Goal: Information Seeking & Learning: Compare options

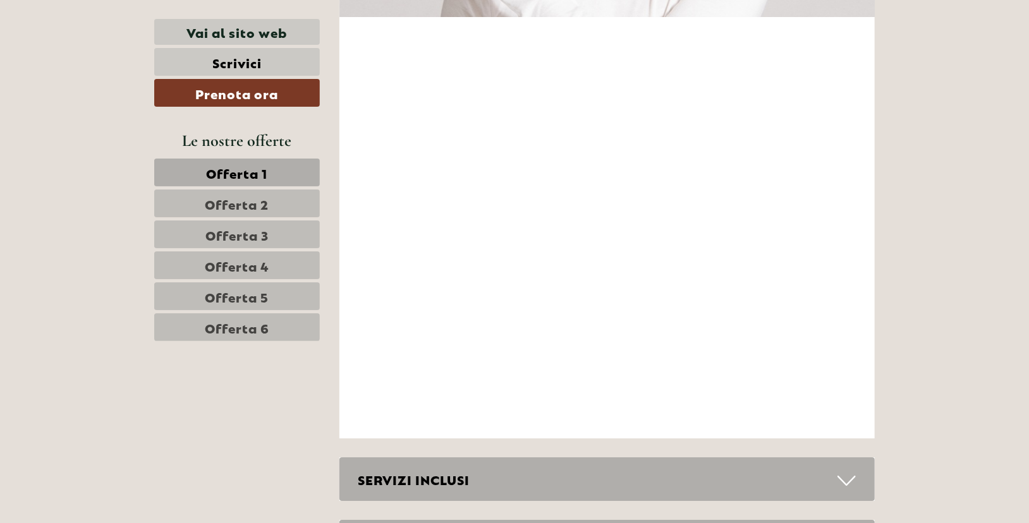
scroll to position [4612, 0]
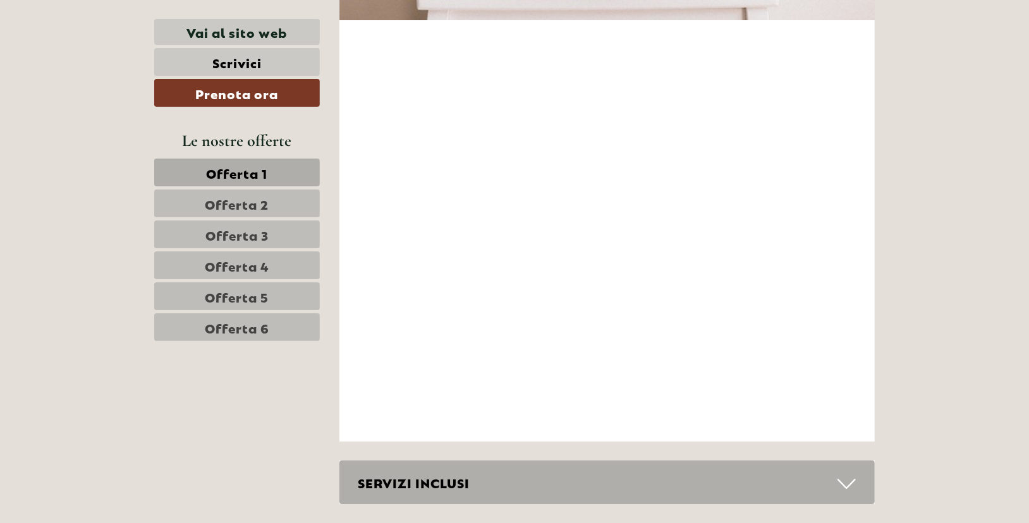
drag, startPoint x: 1035, startPoint y: 367, endPoint x: 1031, endPoint y: 229, distance: 137.8
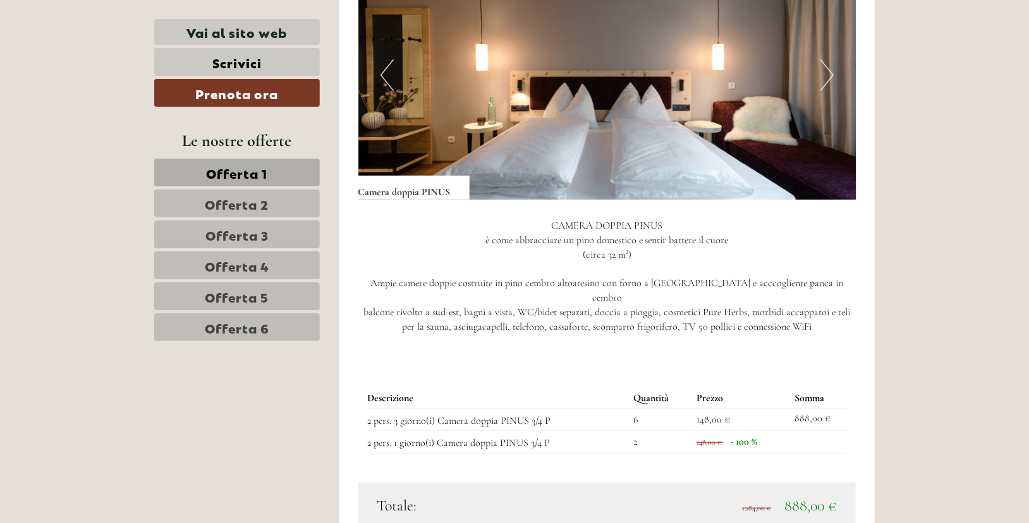
scroll to position [2775, 0]
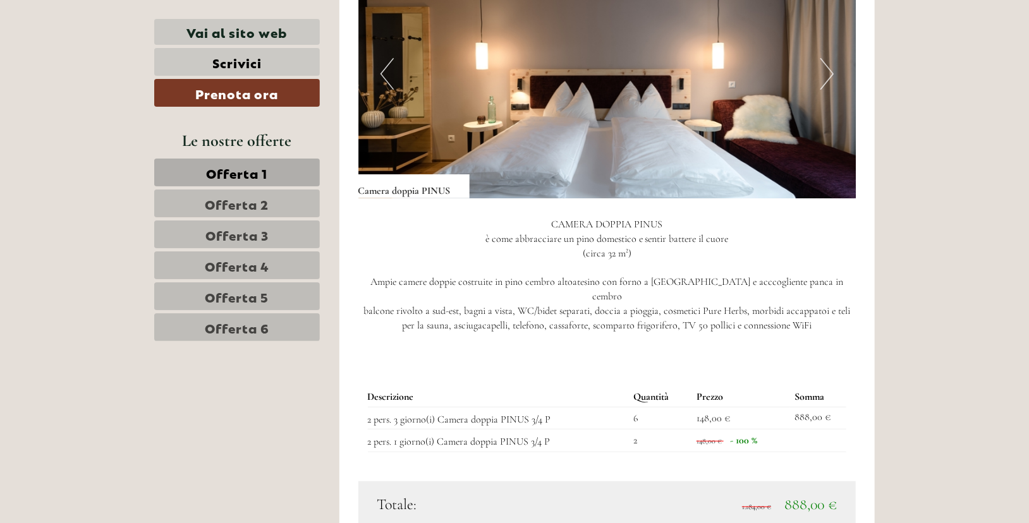
click at [265, 308] on nav "Offerta 1 Offerta 2 Offerta 3 Offerta 4 Offerta 5 Offerta 6" at bounding box center [238, 250] width 169 height 183
click at [264, 318] on span "Offerta 6" at bounding box center [237, 327] width 64 height 18
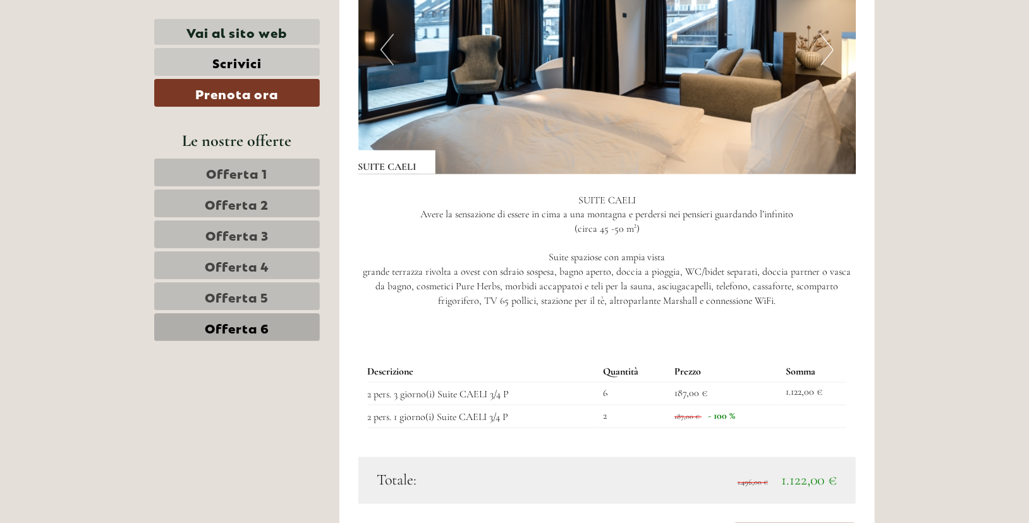
scroll to position [1030, 0]
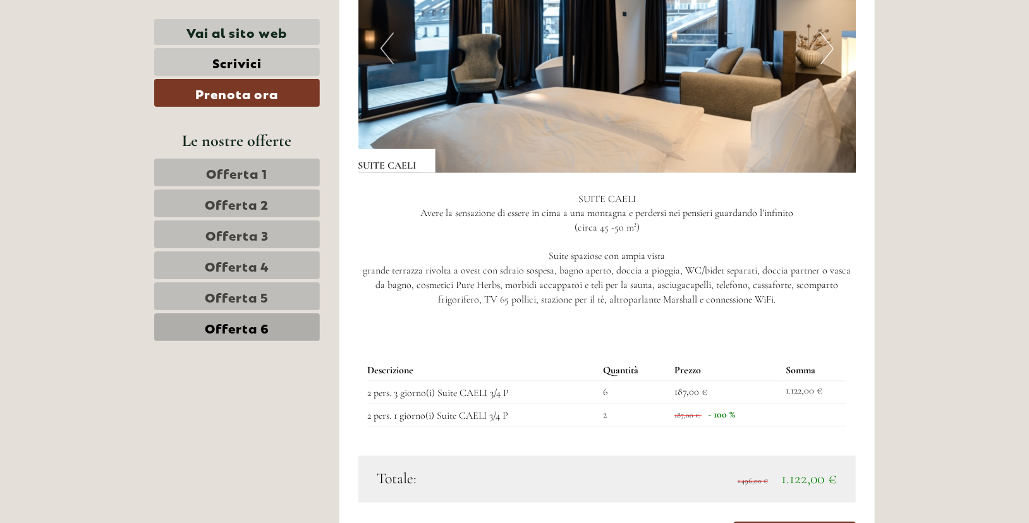
click at [295, 296] on link "Offerta 5" at bounding box center [237, 296] width 166 height 28
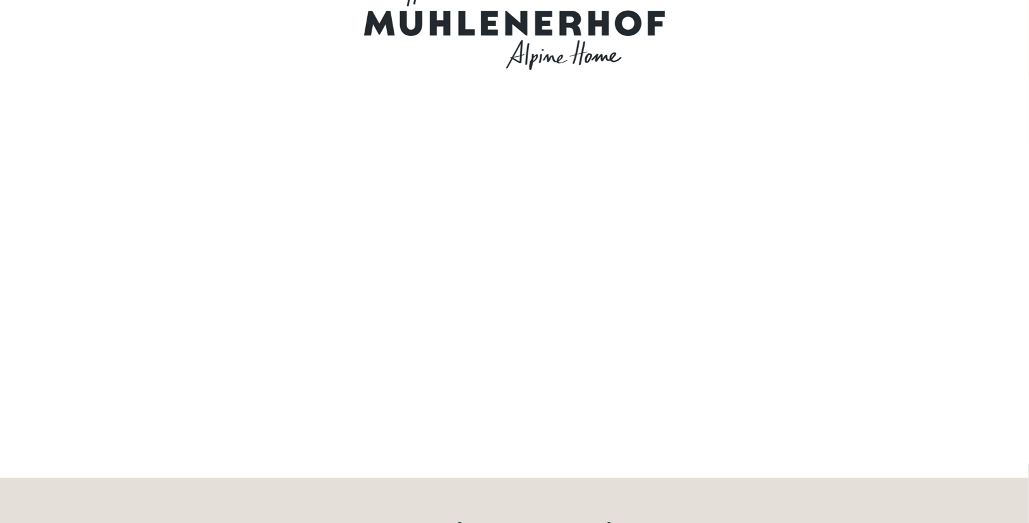
scroll to position [0, 0]
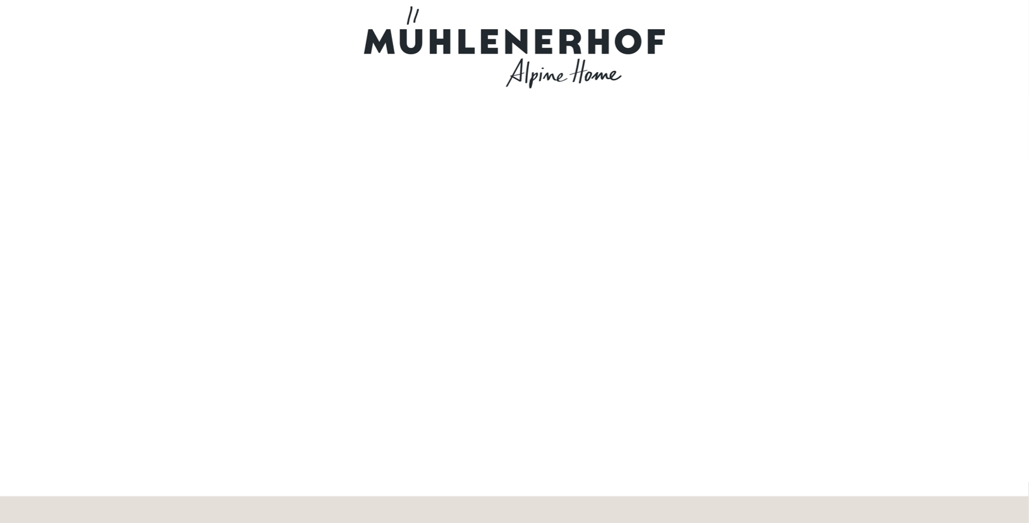
drag, startPoint x: 1027, startPoint y: 15, endPoint x: 1034, endPoint y: 0, distance: 15.8
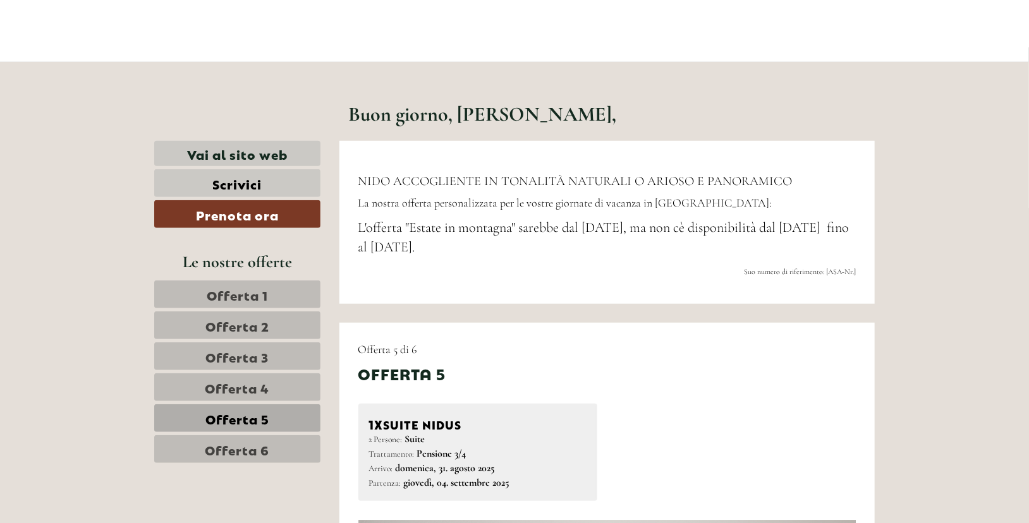
scroll to position [442, 0]
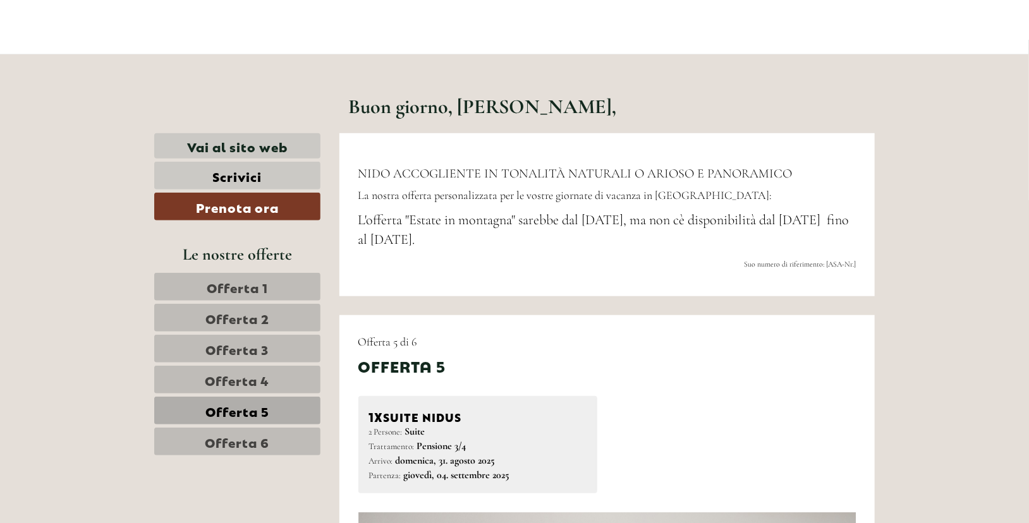
click at [222, 285] on span "Offerta 1" at bounding box center [237, 287] width 61 height 18
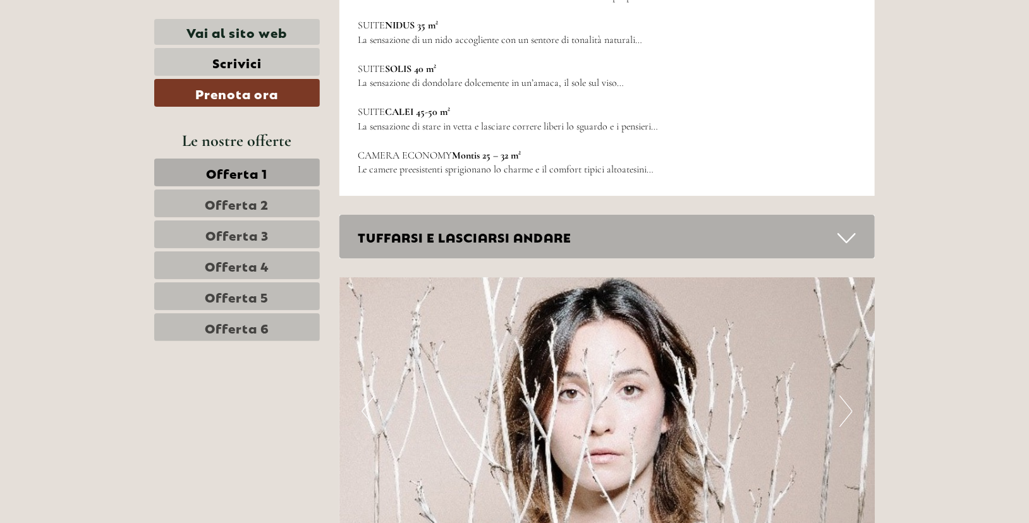
scroll to position [2321, 0]
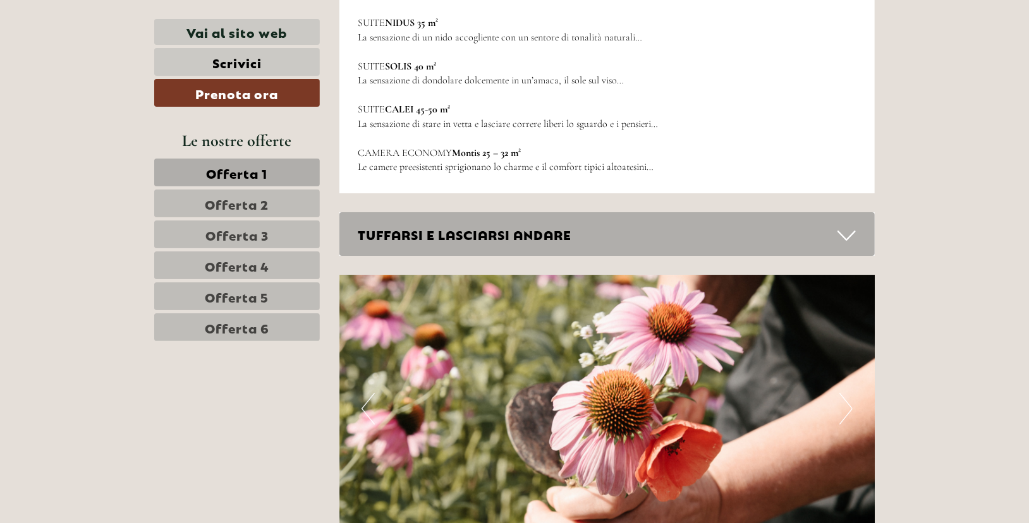
click at [219, 203] on span "Offerta 2" at bounding box center [237, 204] width 64 height 18
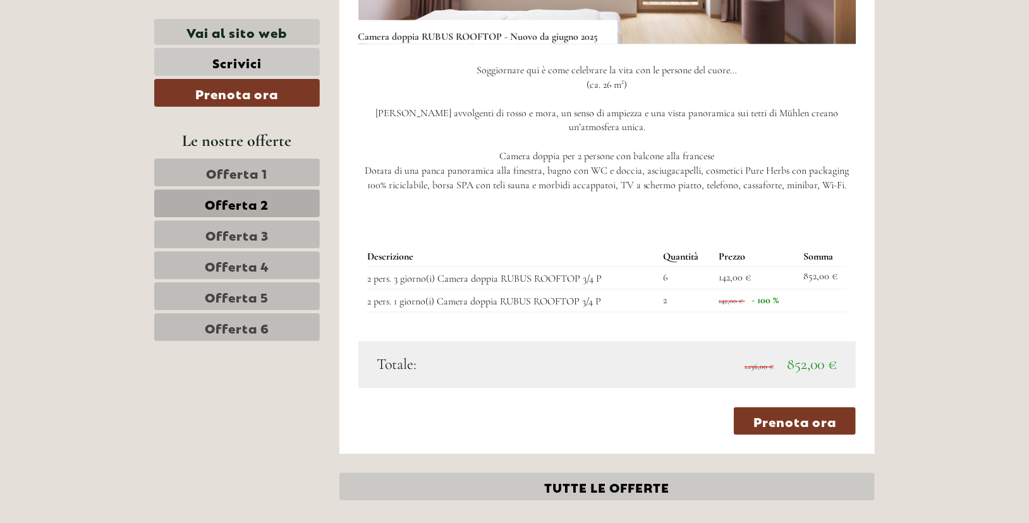
scroll to position [1218, 0]
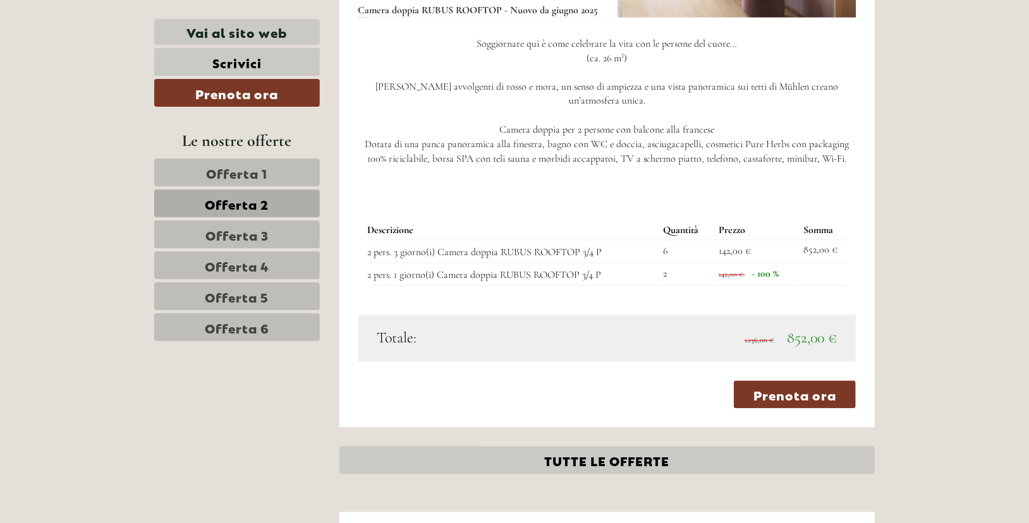
click at [222, 232] on span "Offerta 3" at bounding box center [236, 235] width 63 height 18
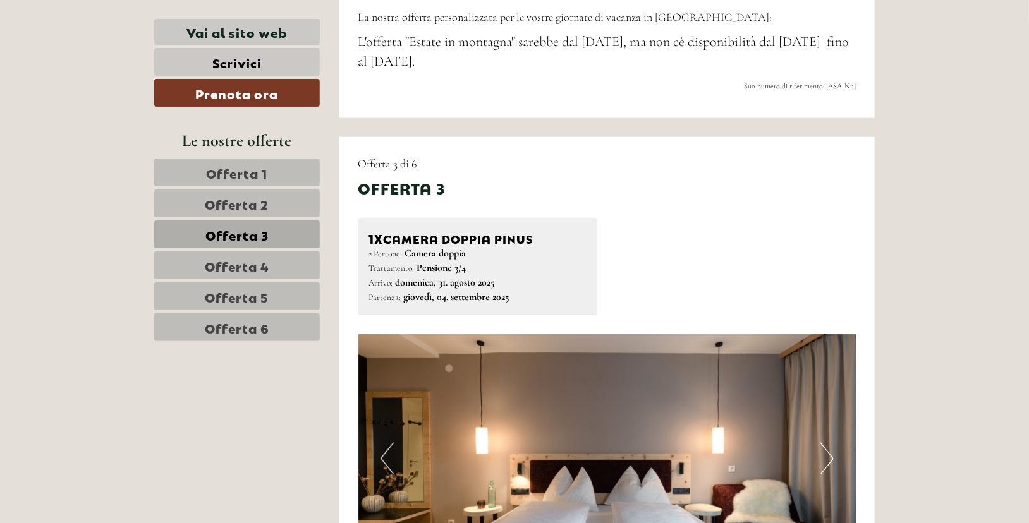
scroll to position [620, 0]
click at [264, 269] on span "Offerta 4" at bounding box center [237, 266] width 64 height 18
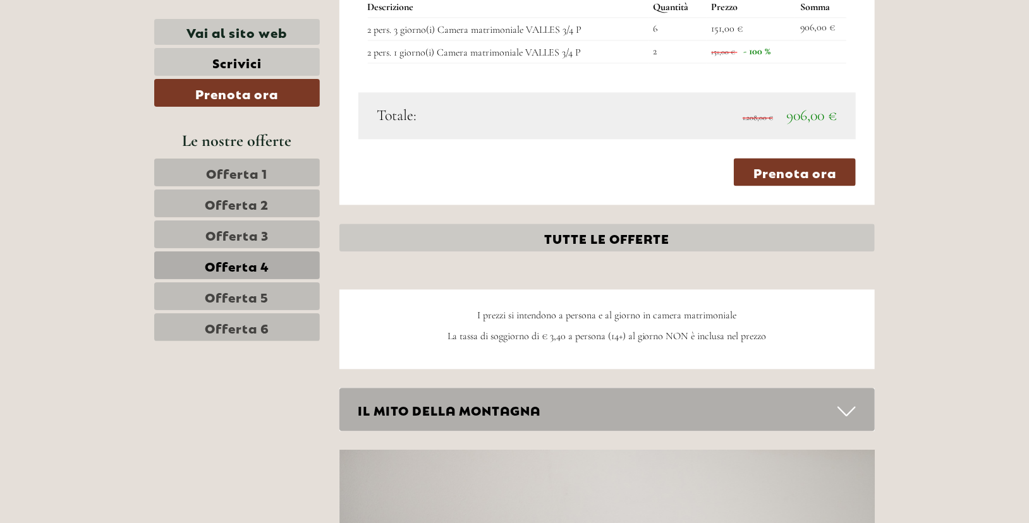
scroll to position [1411, 0]
click at [234, 294] on span "Offerta 5" at bounding box center [237, 296] width 64 height 18
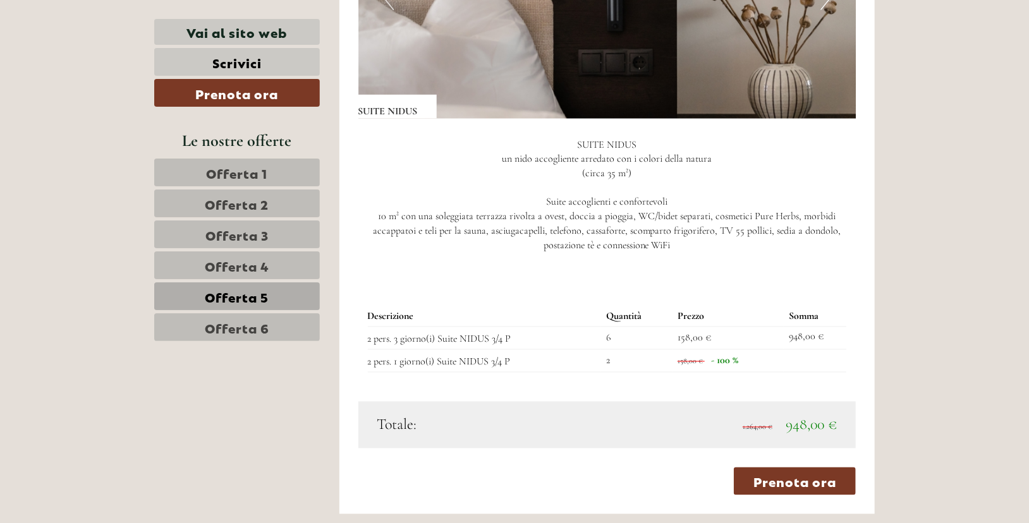
scroll to position [1086, 0]
click at [301, 333] on link "Offerta 6" at bounding box center [237, 327] width 166 height 28
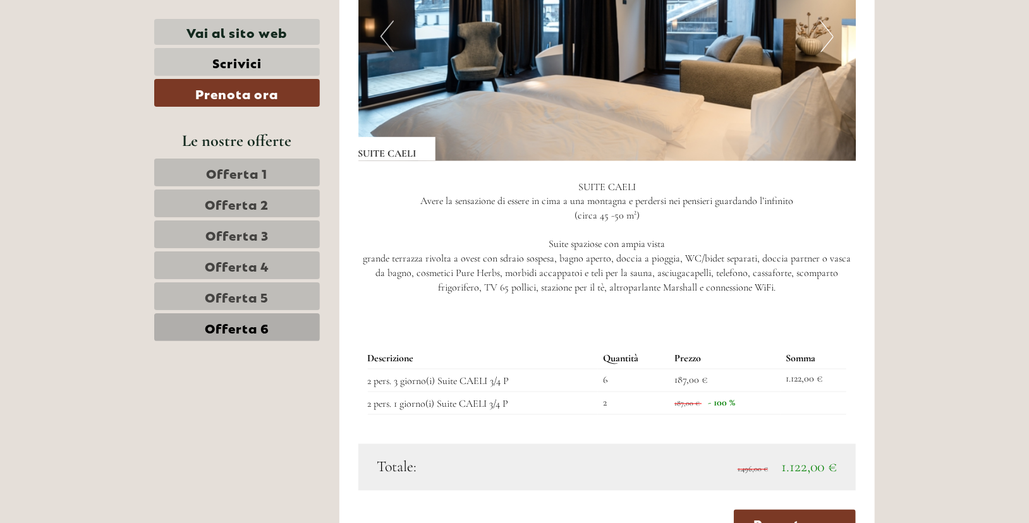
scroll to position [1045, 0]
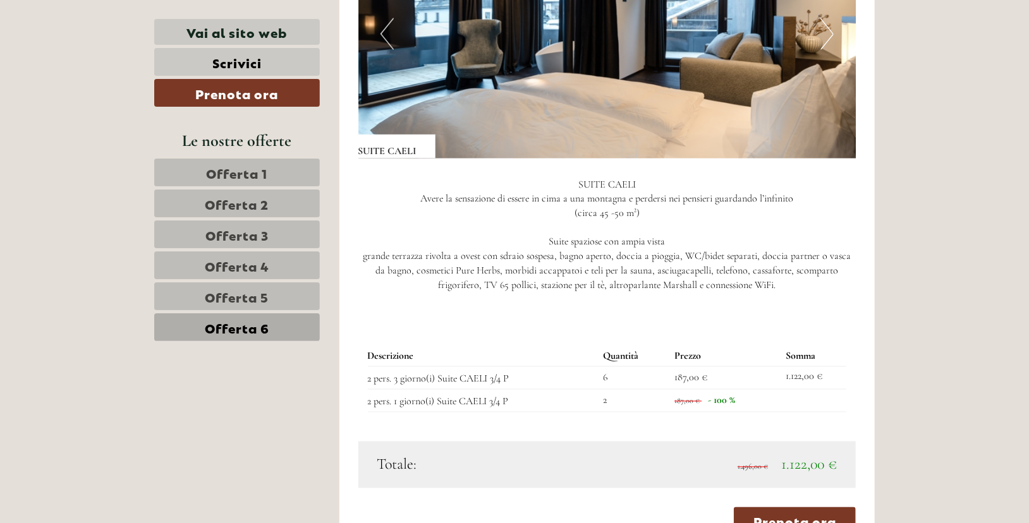
click at [209, 291] on span "Offerta 5" at bounding box center [237, 296] width 64 height 18
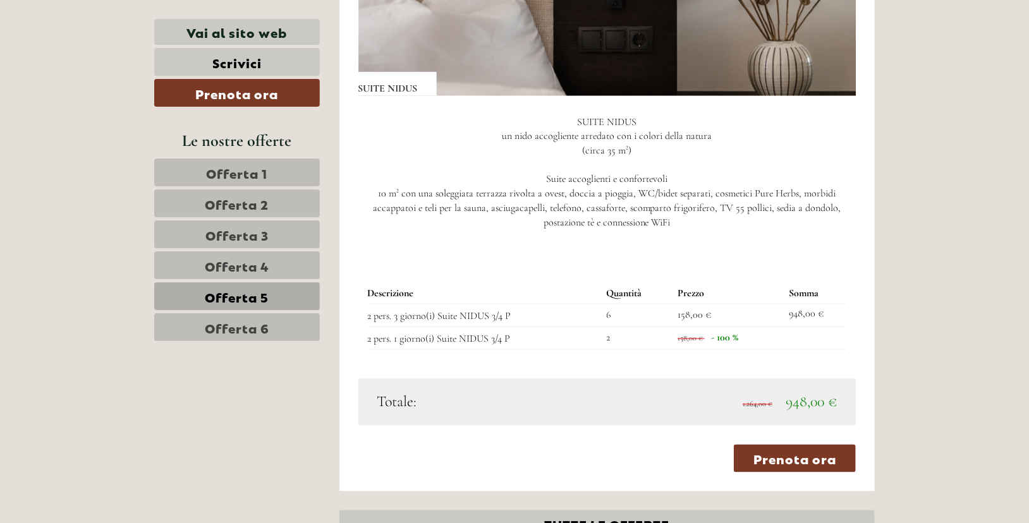
scroll to position [1108, 0]
click at [284, 236] on link "Offerta 3" at bounding box center [237, 234] width 166 height 28
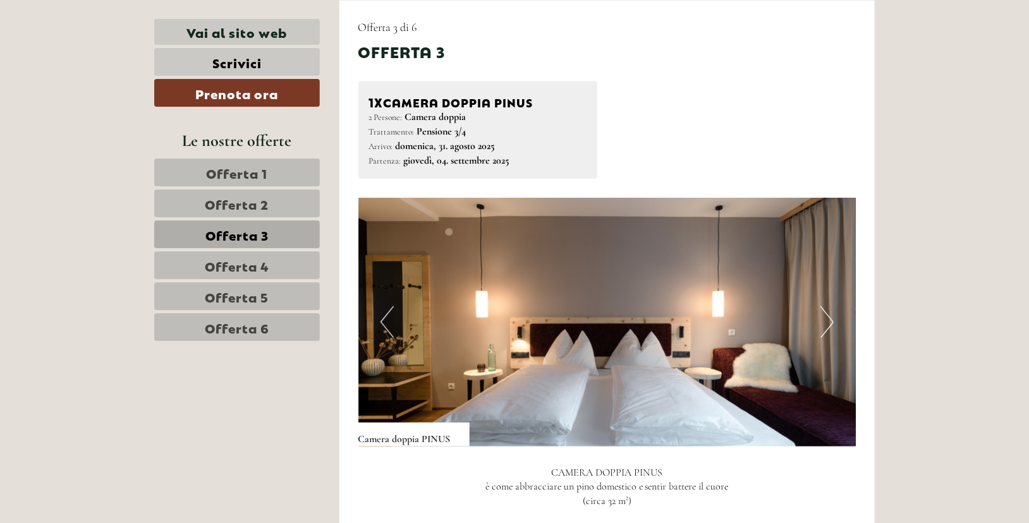
click at [251, 287] on span "Offerta 5" at bounding box center [237, 296] width 64 height 18
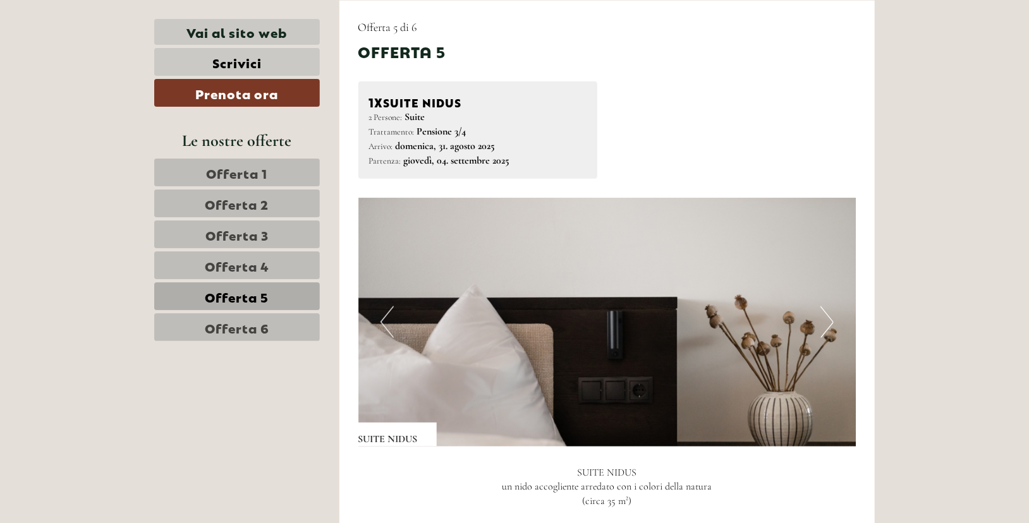
click at [260, 266] on span "Offerta 4" at bounding box center [237, 266] width 64 height 18
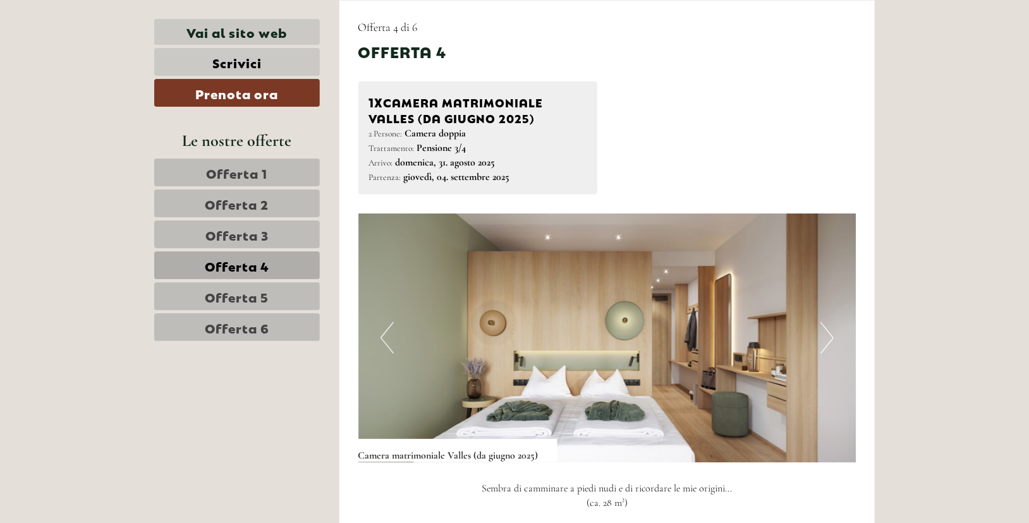
click at [822, 340] on button "Next" at bounding box center [826, 338] width 13 height 32
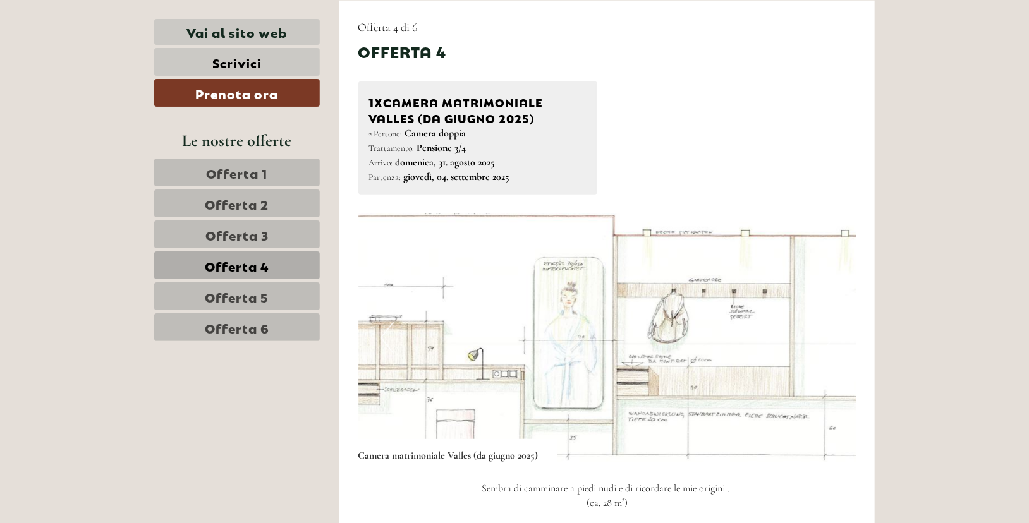
click at [267, 266] on span "Offerta 4" at bounding box center [237, 266] width 64 height 18
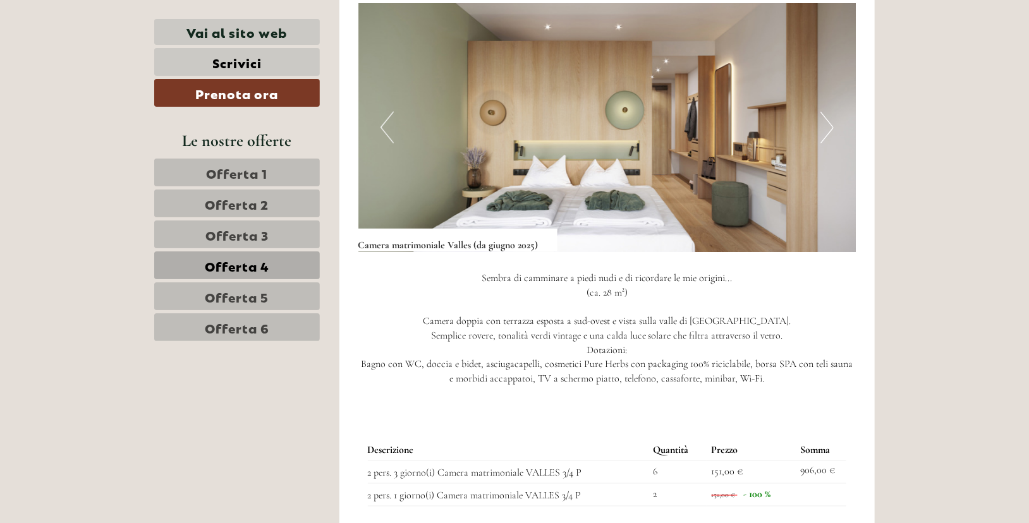
scroll to position [964, 0]
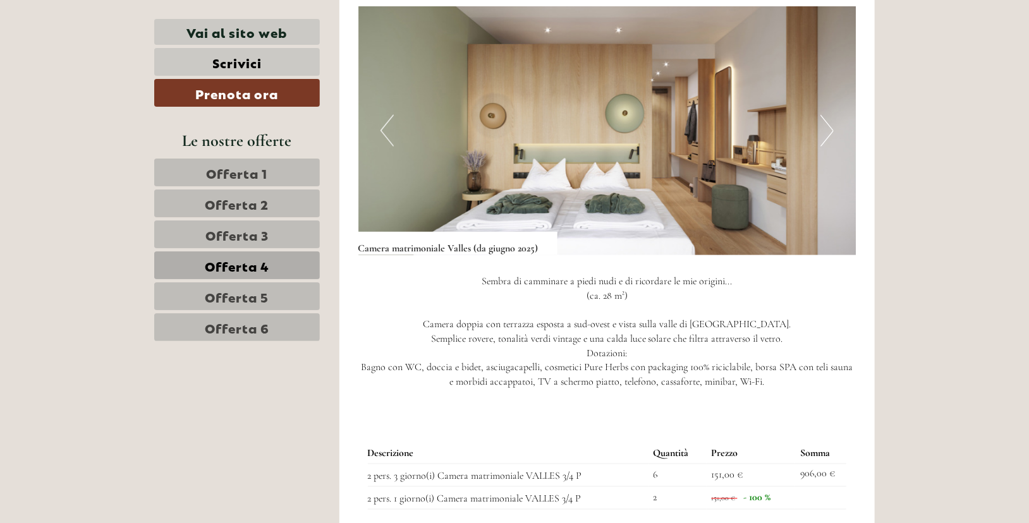
click at [830, 132] on button "Next" at bounding box center [826, 131] width 13 height 32
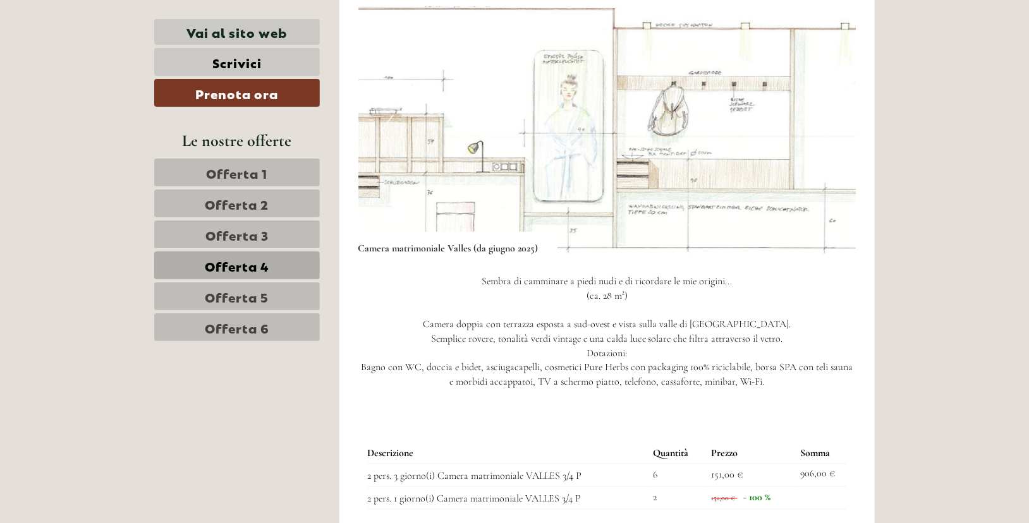
click at [244, 264] on span "Offerta 4" at bounding box center [237, 266] width 64 height 18
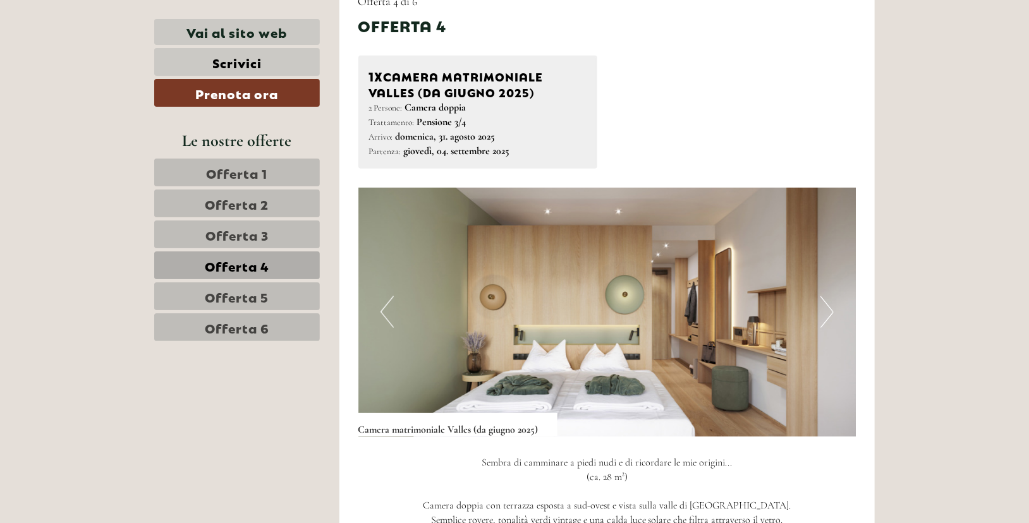
scroll to position [790, 0]
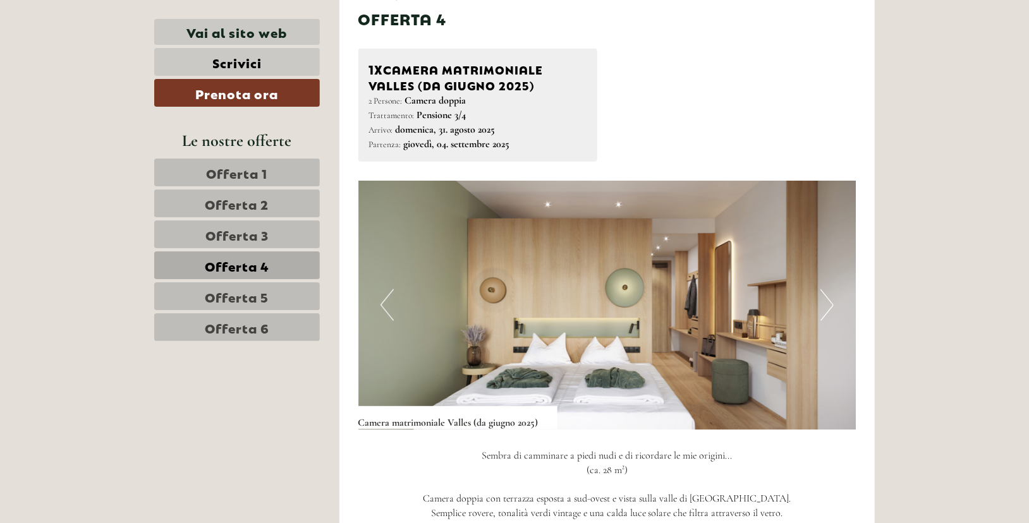
click at [431, 392] on img at bounding box center [607, 305] width 498 height 249
click at [389, 311] on button "Previous" at bounding box center [386, 305] width 13 height 32
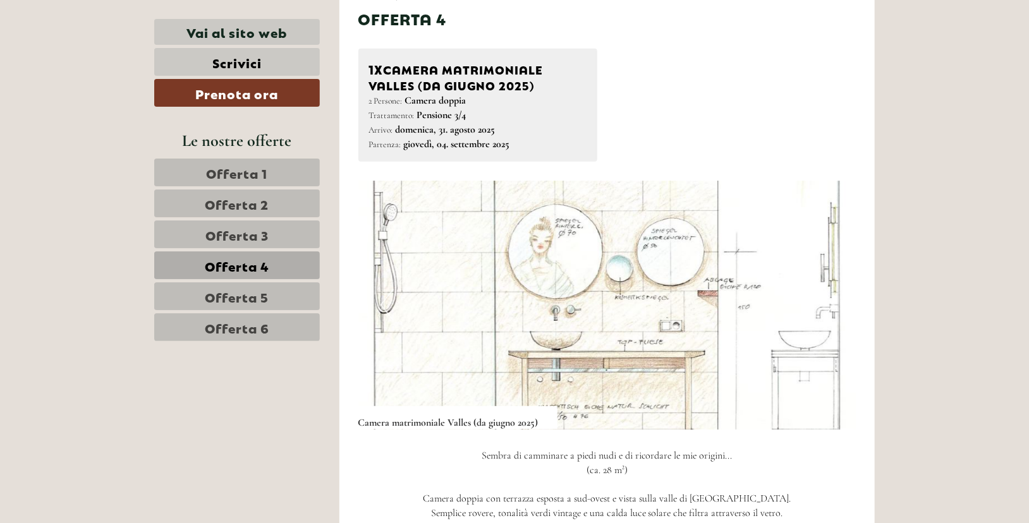
click at [389, 311] on button "Previous" at bounding box center [386, 305] width 13 height 32
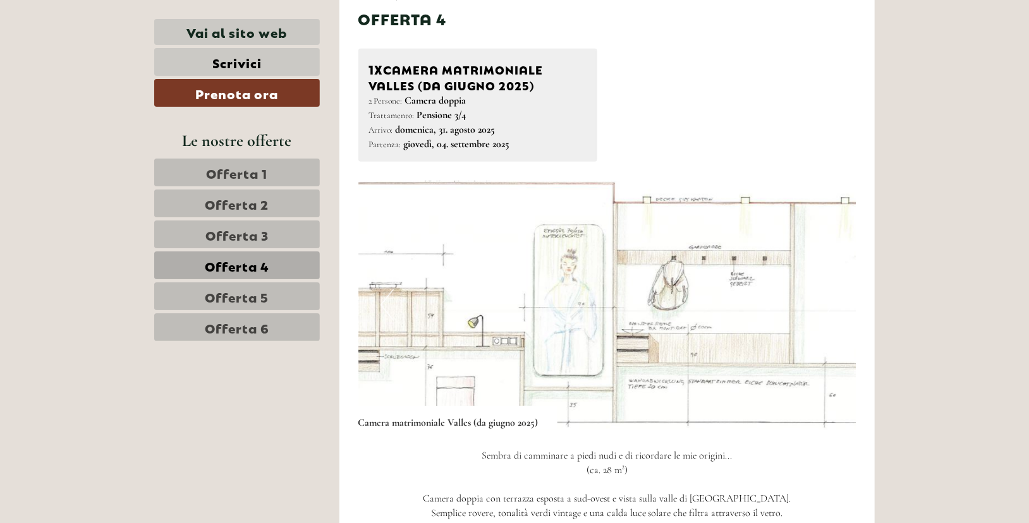
click at [389, 311] on button "Previous" at bounding box center [386, 305] width 13 height 32
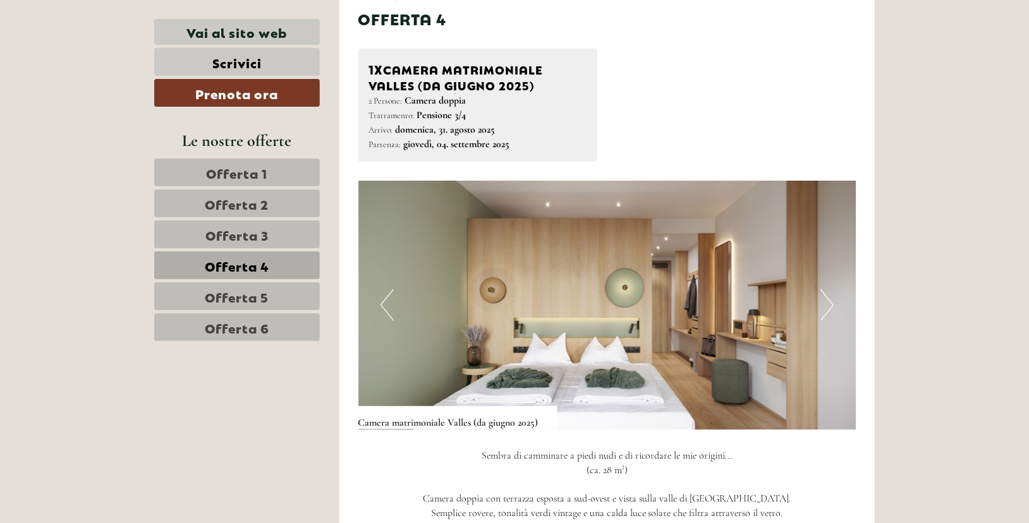
click at [389, 311] on button "Previous" at bounding box center [386, 305] width 13 height 32
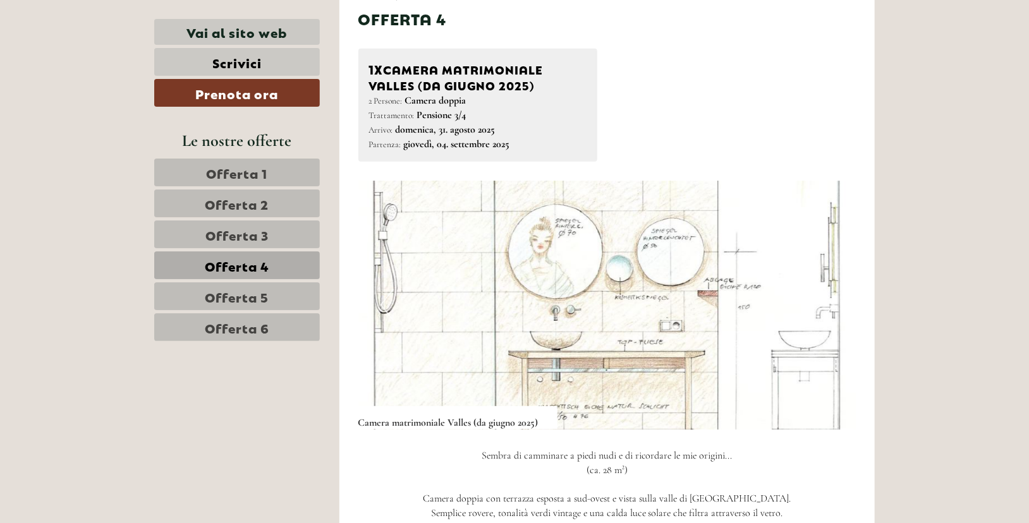
click at [389, 311] on button "Previous" at bounding box center [386, 305] width 13 height 32
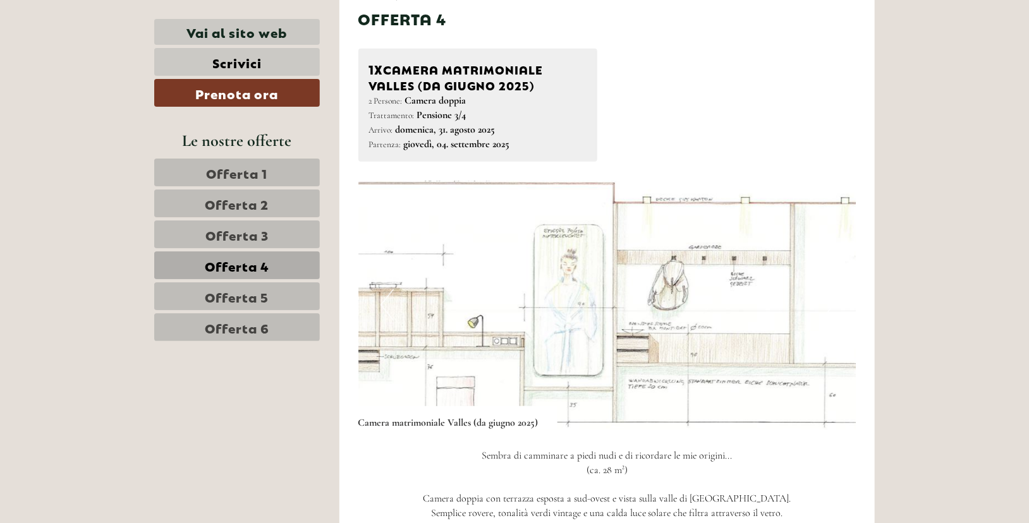
click at [389, 311] on button "Previous" at bounding box center [386, 305] width 13 height 32
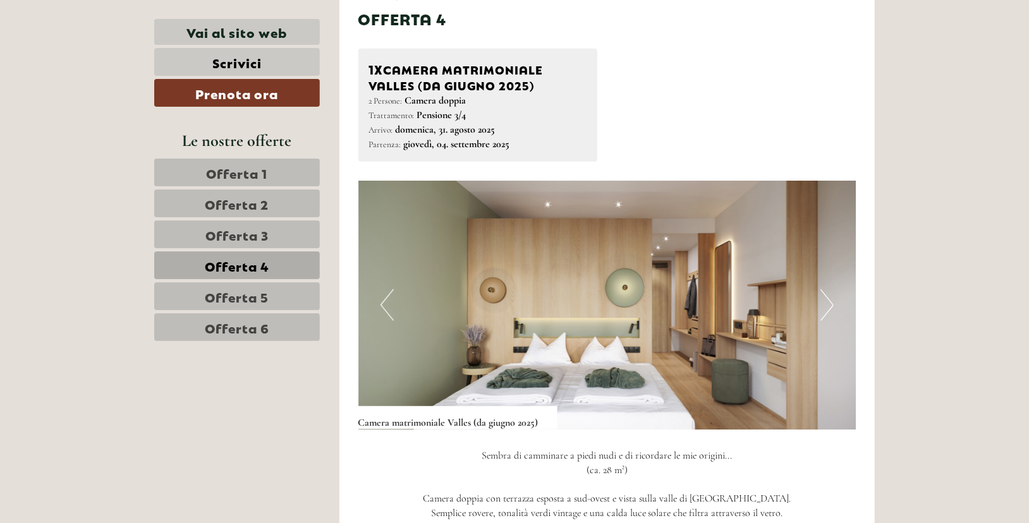
click at [283, 198] on link "Offerta 2" at bounding box center [237, 204] width 166 height 28
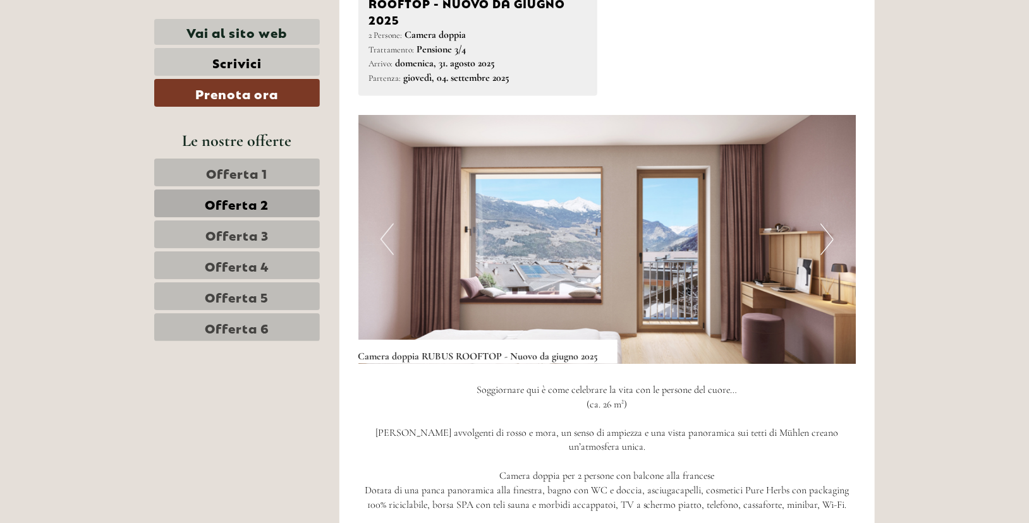
scroll to position [875, 0]
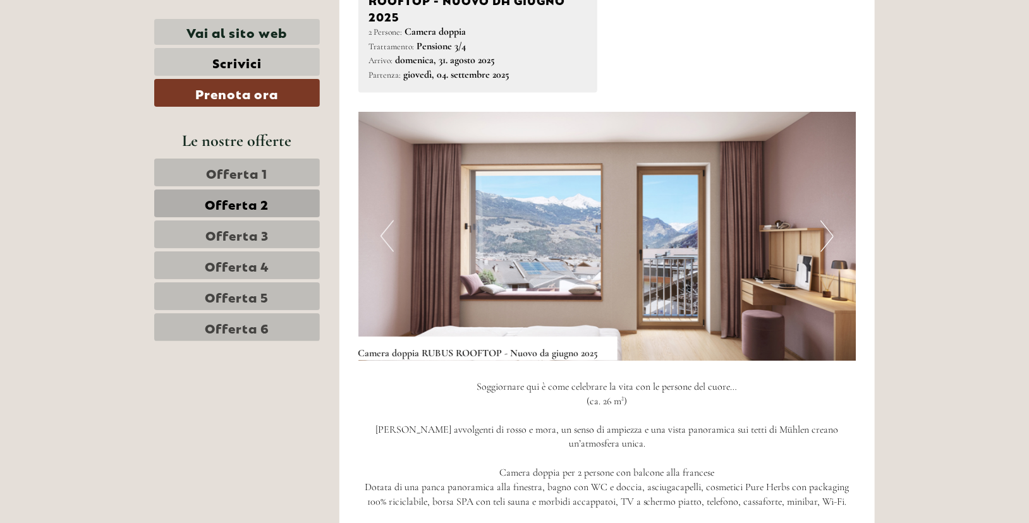
click at [828, 240] on button "Next" at bounding box center [826, 236] width 13 height 32
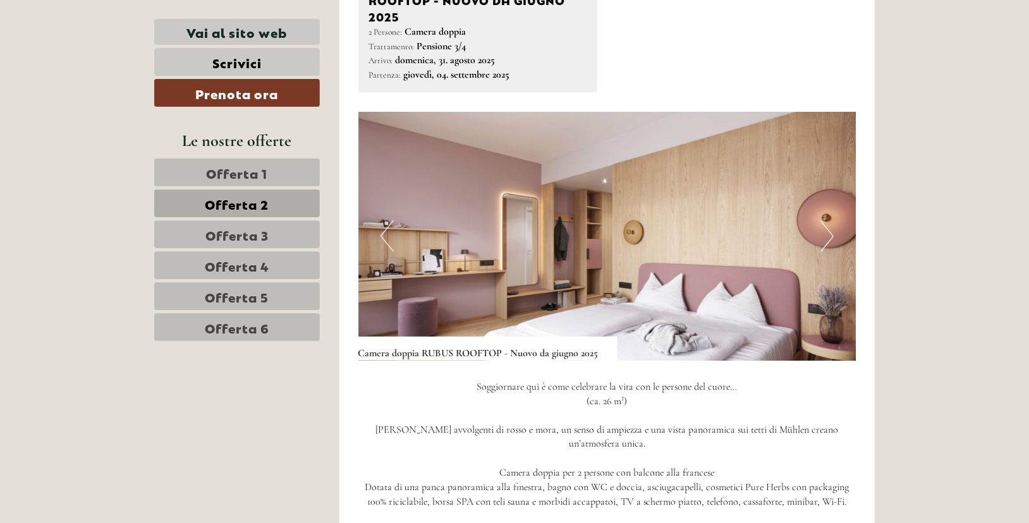
click at [829, 238] on button "Next" at bounding box center [826, 236] width 13 height 32
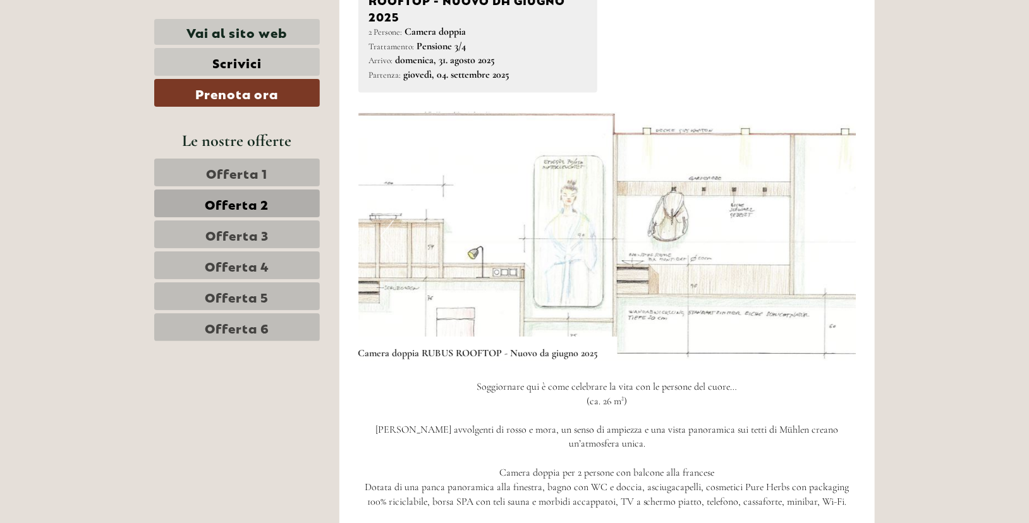
click at [828, 239] on button "Next" at bounding box center [826, 236] width 13 height 32
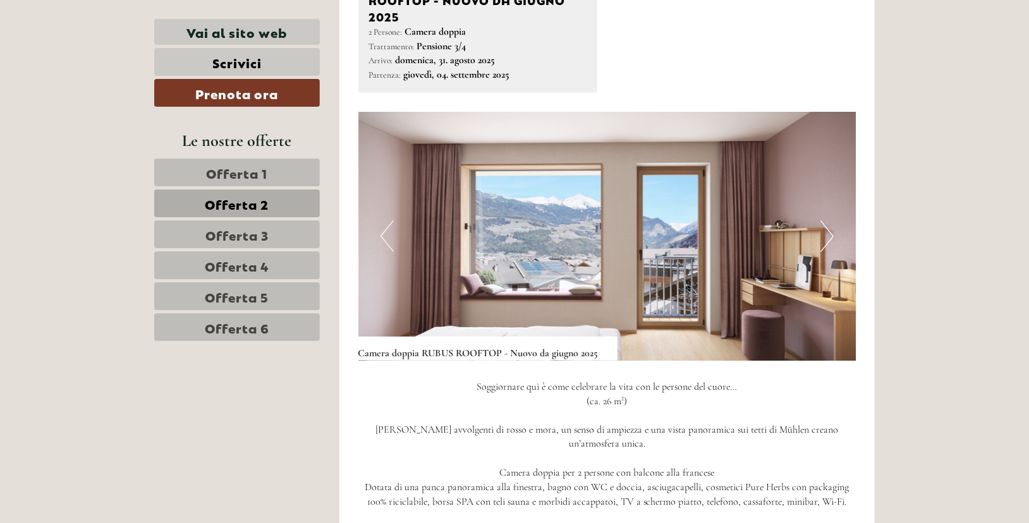
click at [828, 239] on button "Next" at bounding box center [826, 236] width 13 height 32
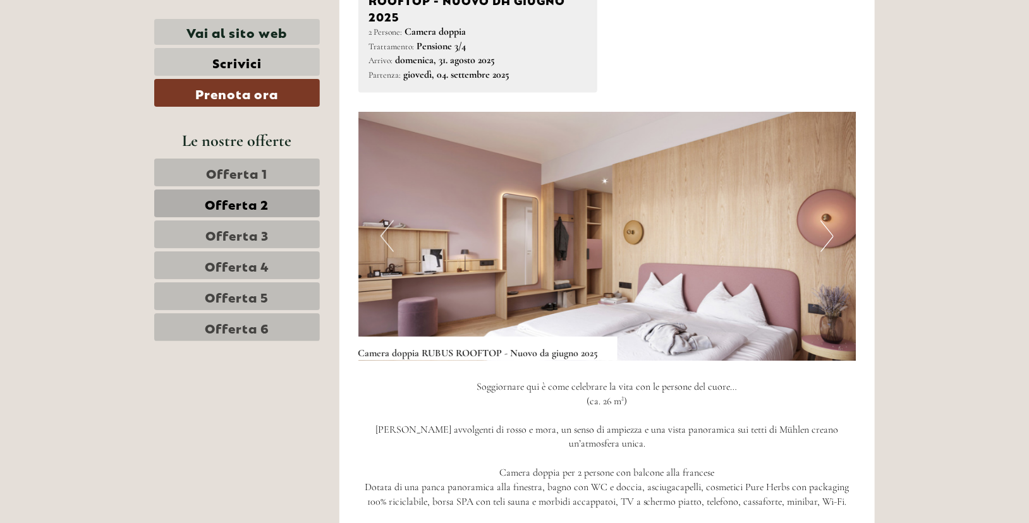
click at [828, 239] on button "Next" at bounding box center [826, 236] width 13 height 32
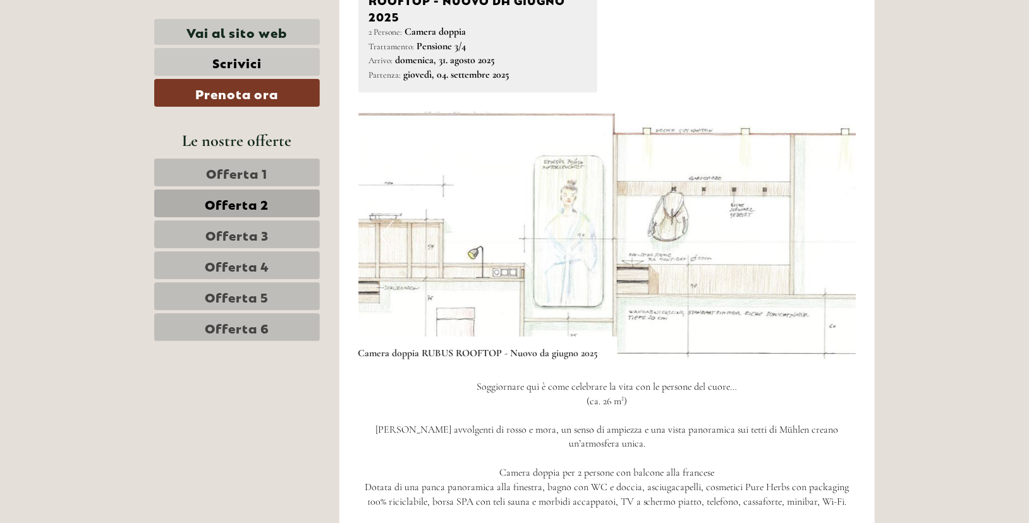
click at [828, 239] on button "Next" at bounding box center [826, 236] width 13 height 32
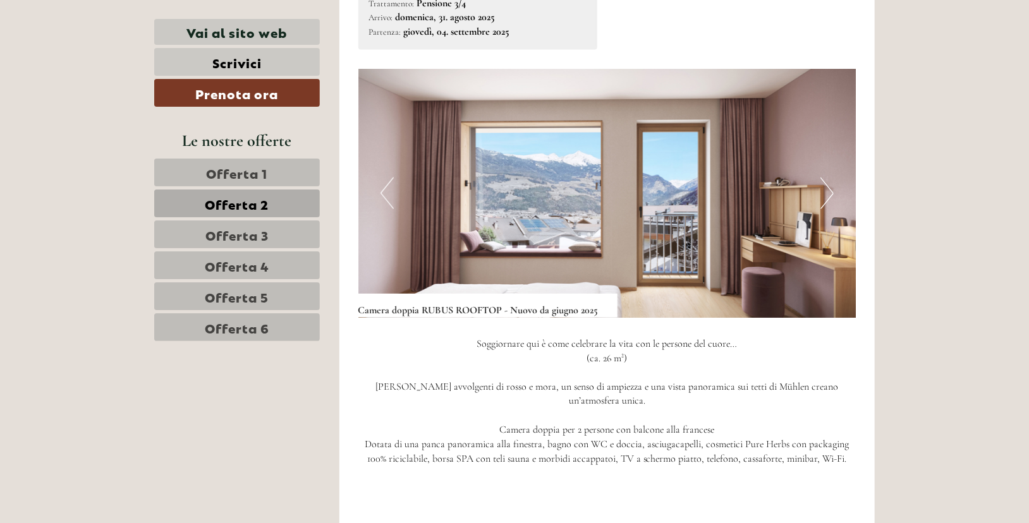
scroll to position [920, 0]
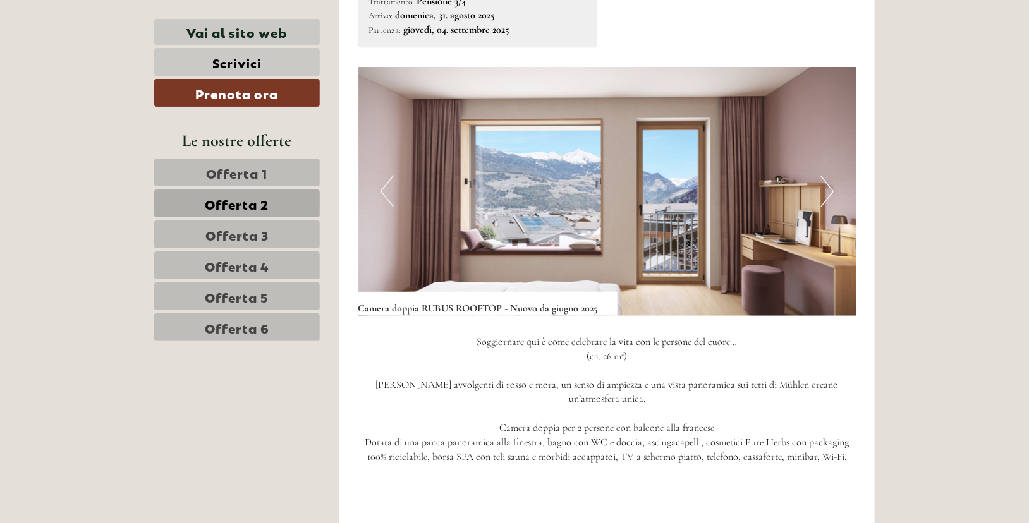
click at [209, 226] on span "Offerta 3" at bounding box center [236, 235] width 63 height 18
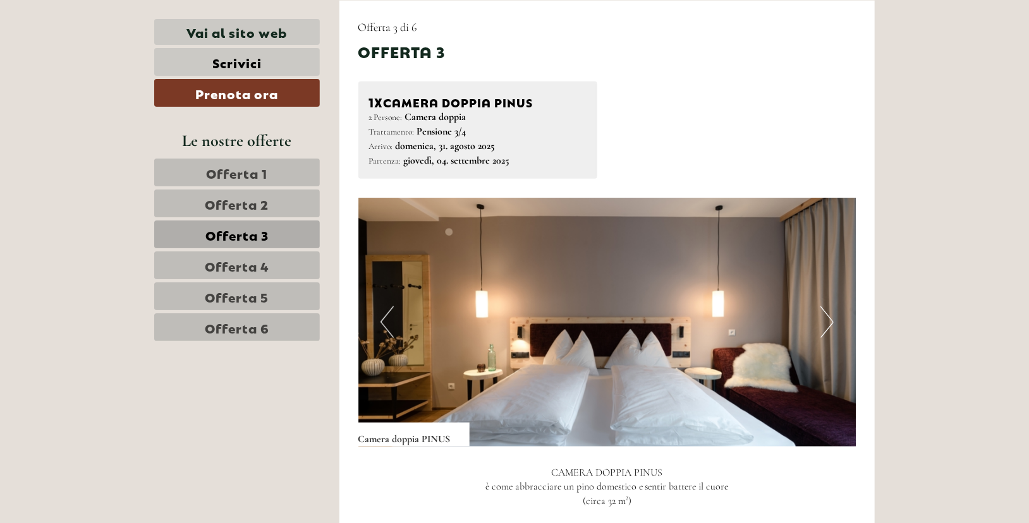
click at [818, 322] on img at bounding box center [607, 322] width 498 height 249
click at [824, 320] on button "Next" at bounding box center [826, 322] width 13 height 32
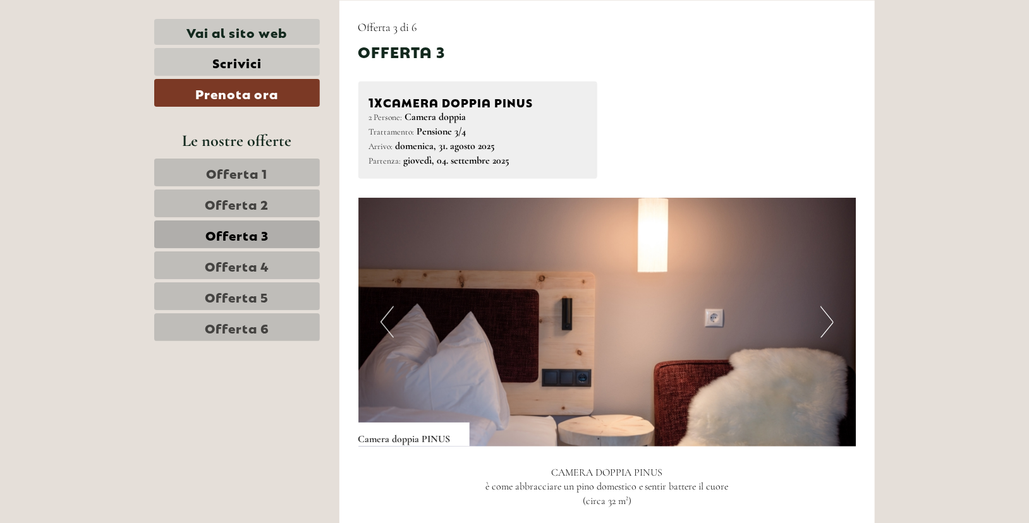
click at [830, 323] on button "Next" at bounding box center [826, 322] width 13 height 32
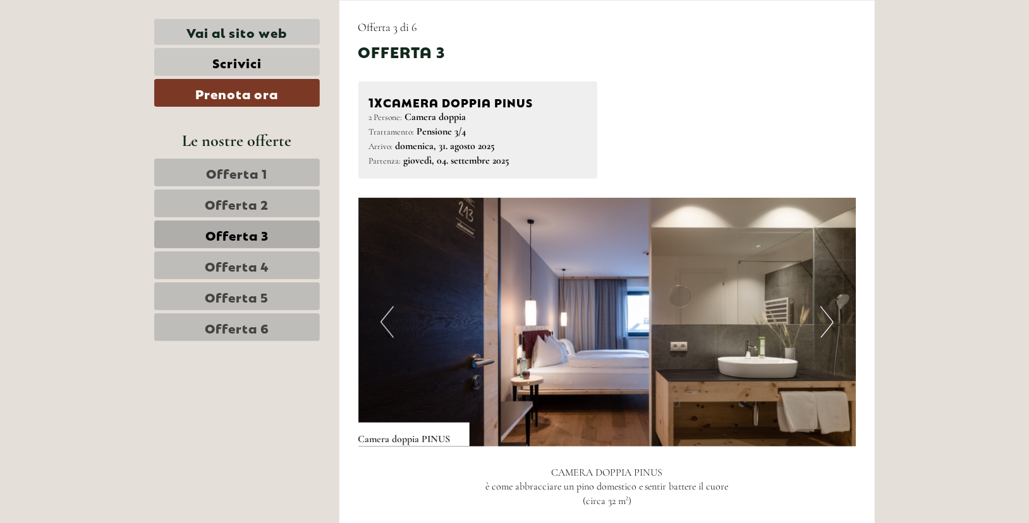
click at [583, 304] on img at bounding box center [607, 322] width 498 height 249
click at [821, 320] on button "Next" at bounding box center [826, 322] width 13 height 32
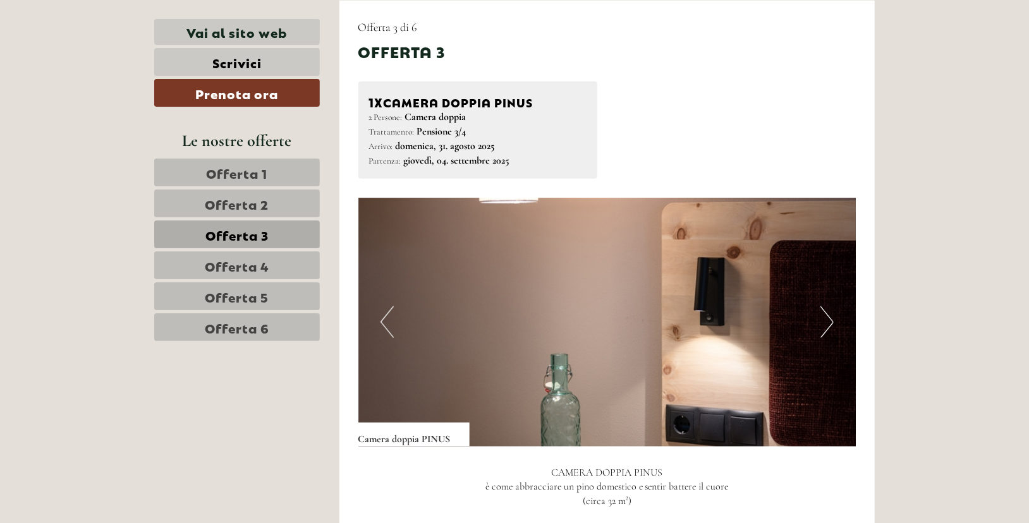
click at [821, 320] on button "Next" at bounding box center [826, 322] width 13 height 32
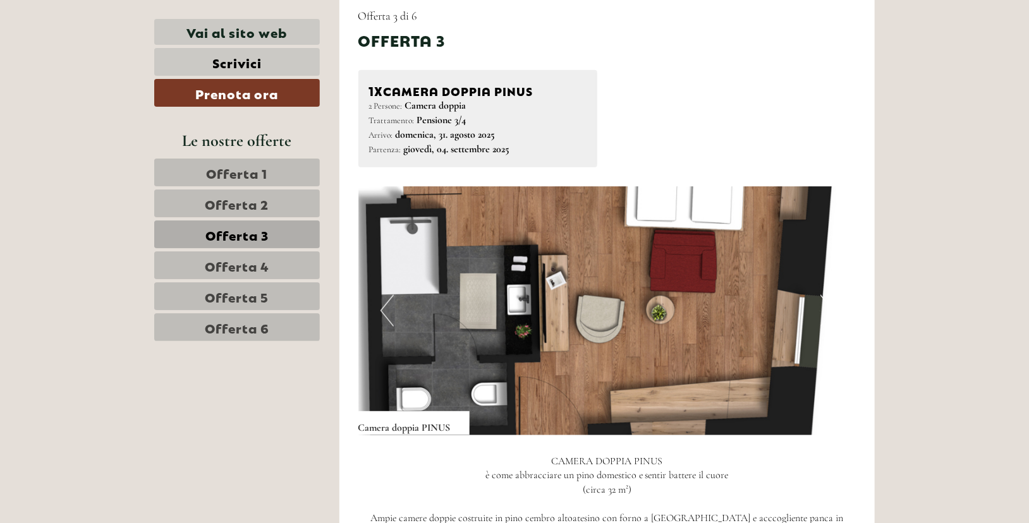
scroll to position [800, 0]
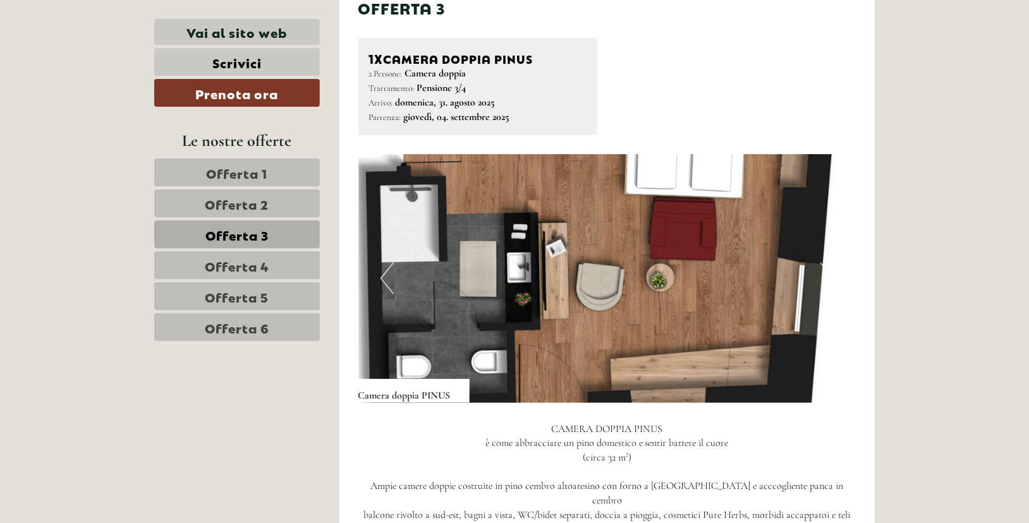
click at [822, 266] on button "Next" at bounding box center [826, 279] width 13 height 32
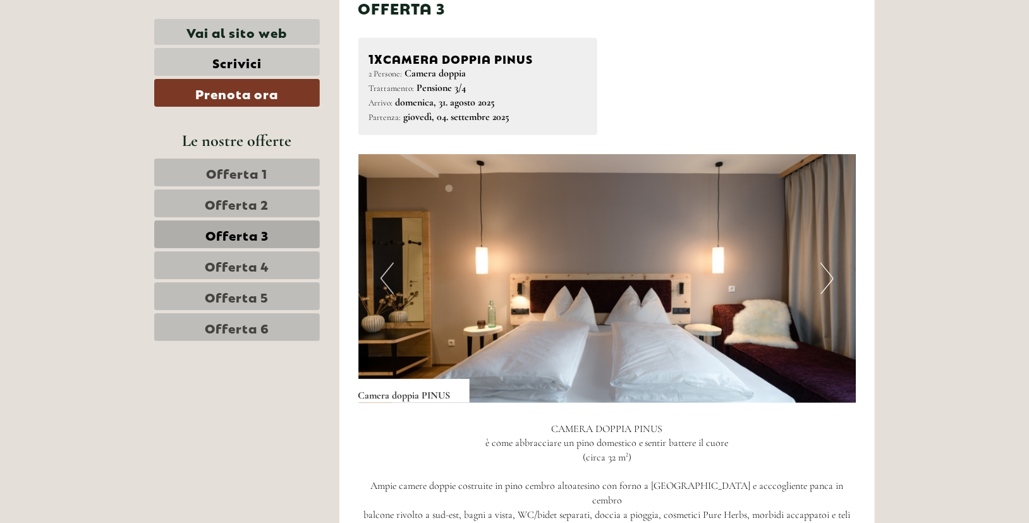
click at [827, 272] on button "Next" at bounding box center [826, 279] width 13 height 32
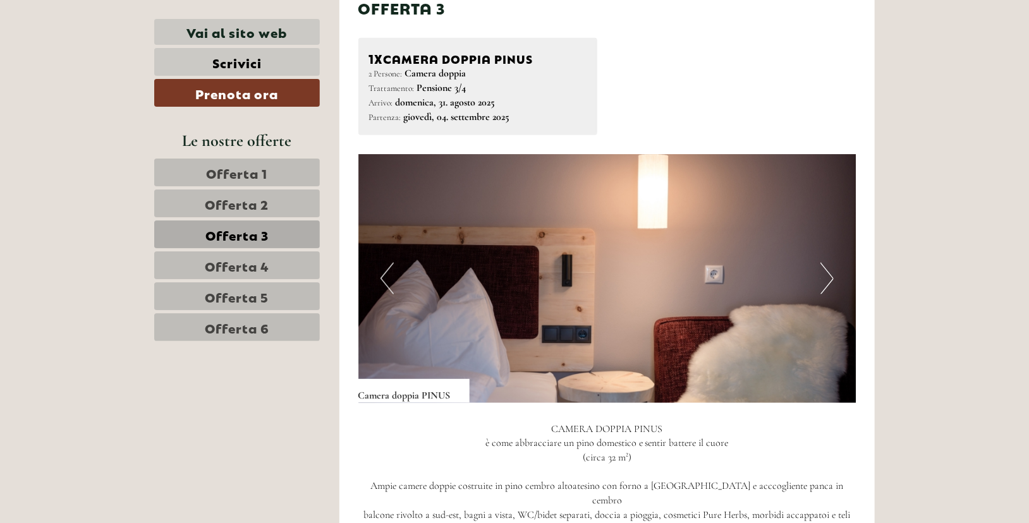
click at [827, 272] on button "Next" at bounding box center [826, 279] width 13 height 32
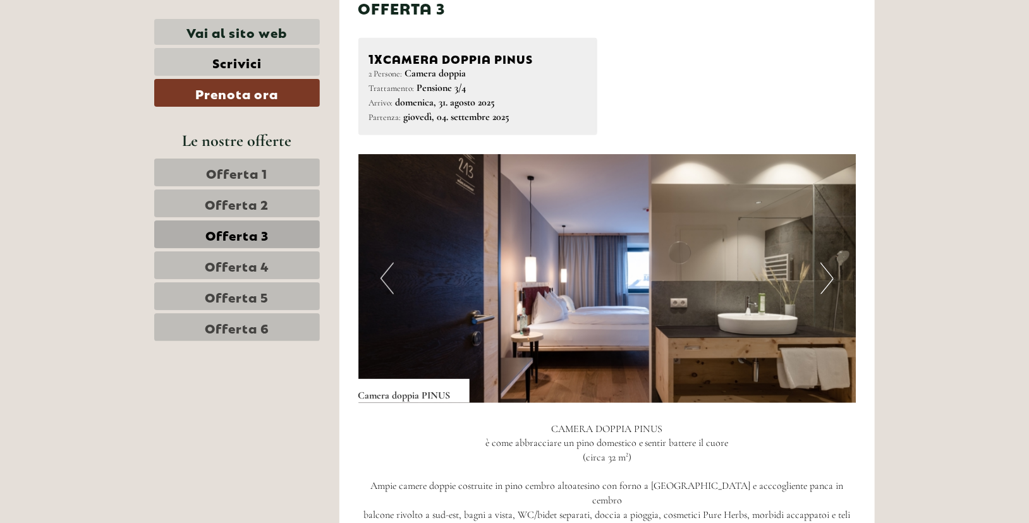
click at [435, 397] on div "Camera doppia PINUS" at bounding box center [413, 391] width 111 height 24
click at [828, 284] on button "Next" at bounding box center [826, 279] width 13 height 32
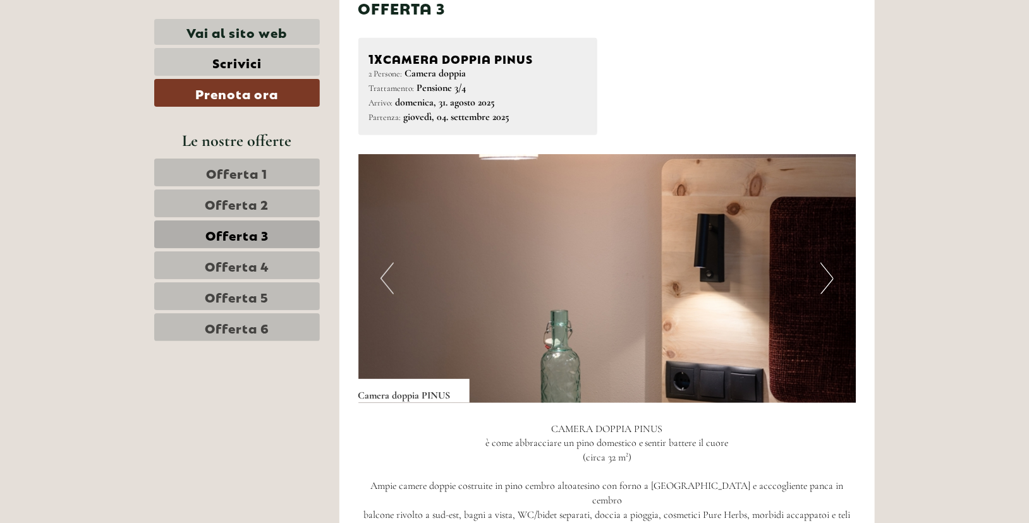
click at [828, 286] on button "Next" at bounding box center [826, 279] width 13 height 32
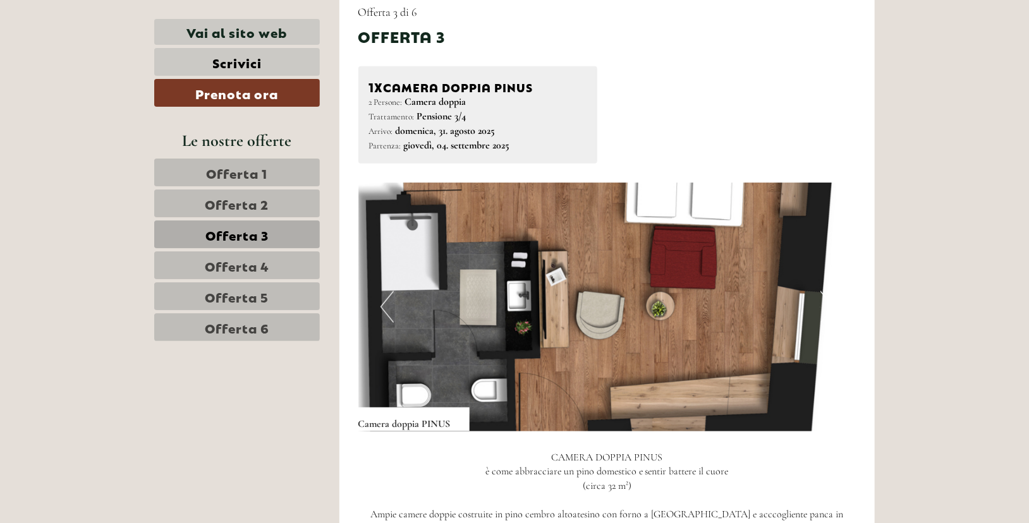
scroll to position [767, 0]
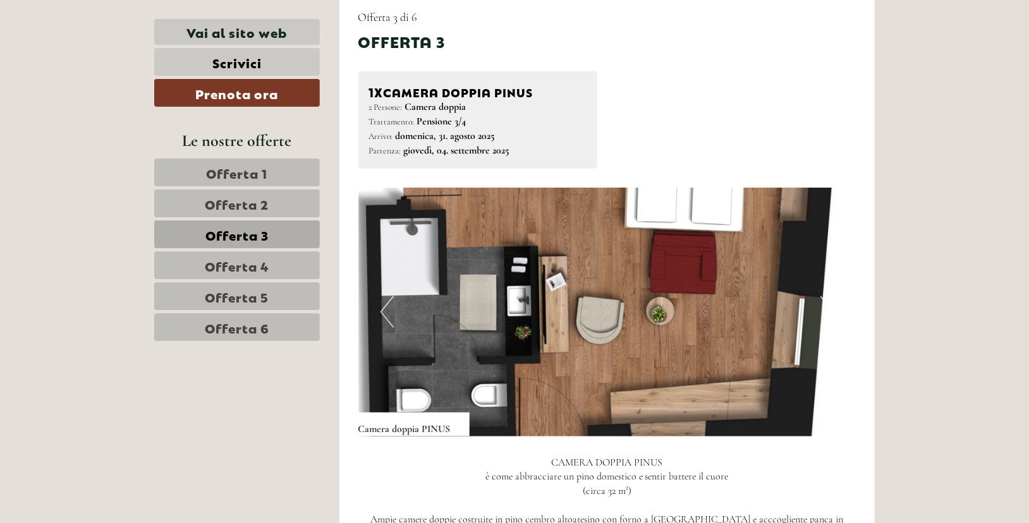
click at [480, 94] on div "1x Camera doppia PINUS" at bounding box center [478, 91] width 218 height 18
click at [403, 100] on div "2 Persone: Camera doppia Trattamento: Pensione 3/4" at bounding box center [478, 114] width 218 height 29
click at [414, 51] on div "Offerta 3" at bounding box center [401, 40] width 87 height 21
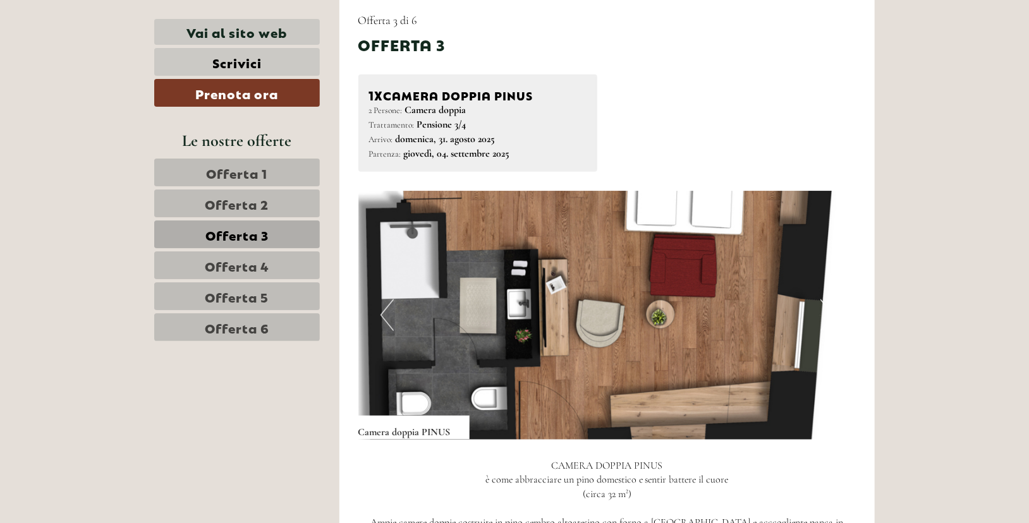
click at [389, 25] on span "Offerta 3 di 6" at bounding box center [387, 20] width 59 height 14
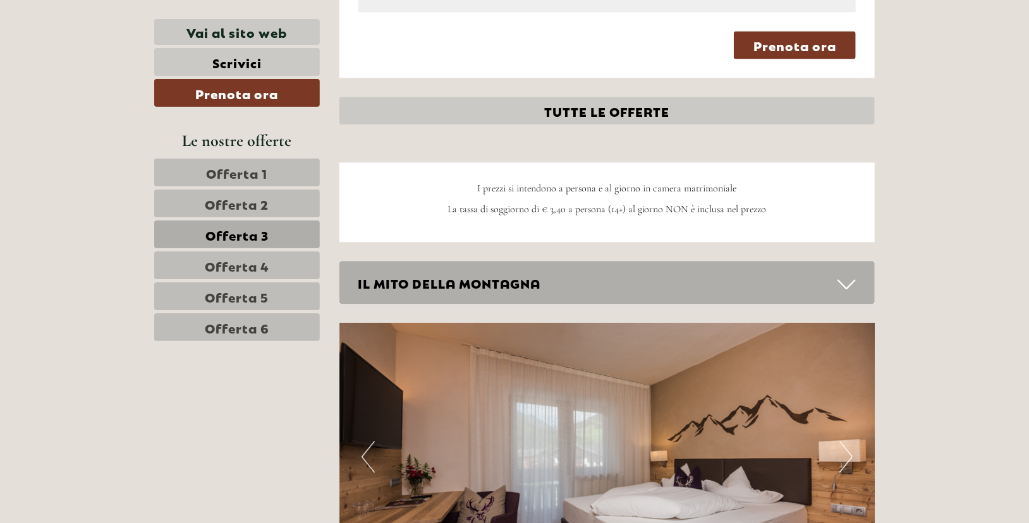
scroll to position [1521, 0]
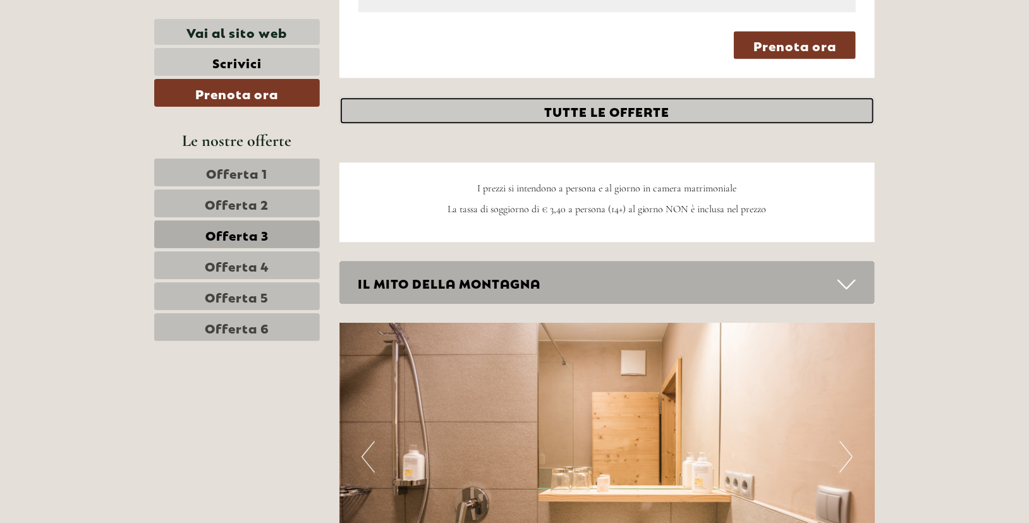
click at [506, 97] on link "TUTTE LE OFFERTE" at bounding box center [607, 111] width 536 height 28
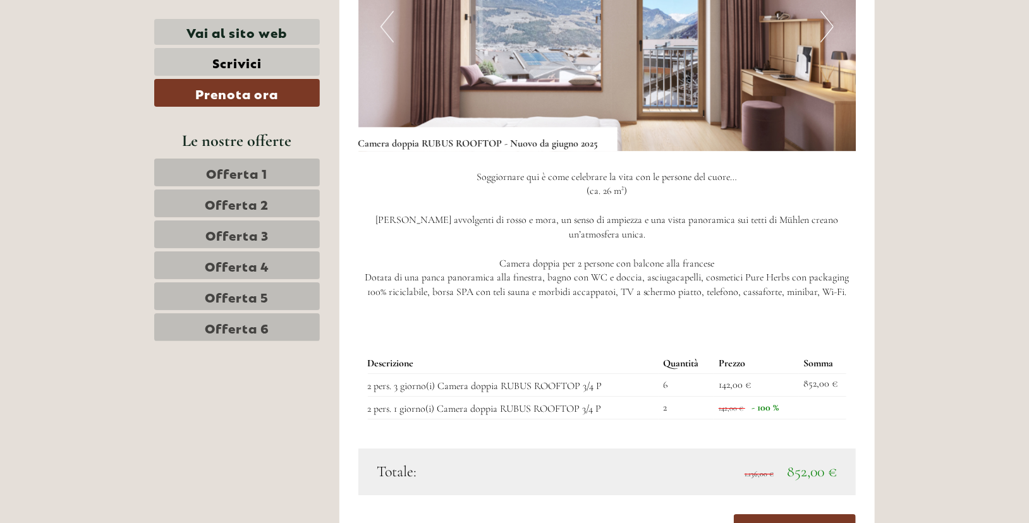
scroll to position [1949, 0]
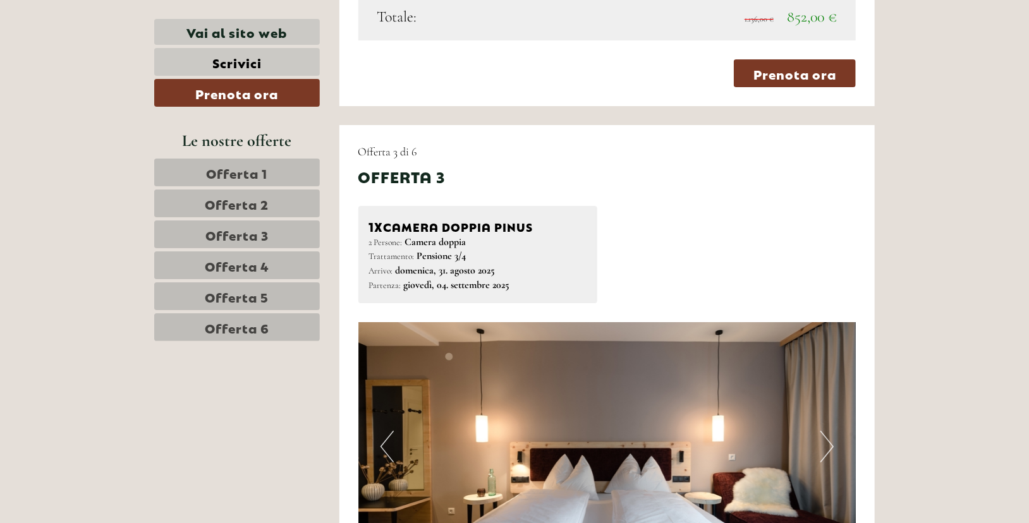
scroll to position [2405, 0]
